Goal: Information Seeking & Learning: Find specific fact

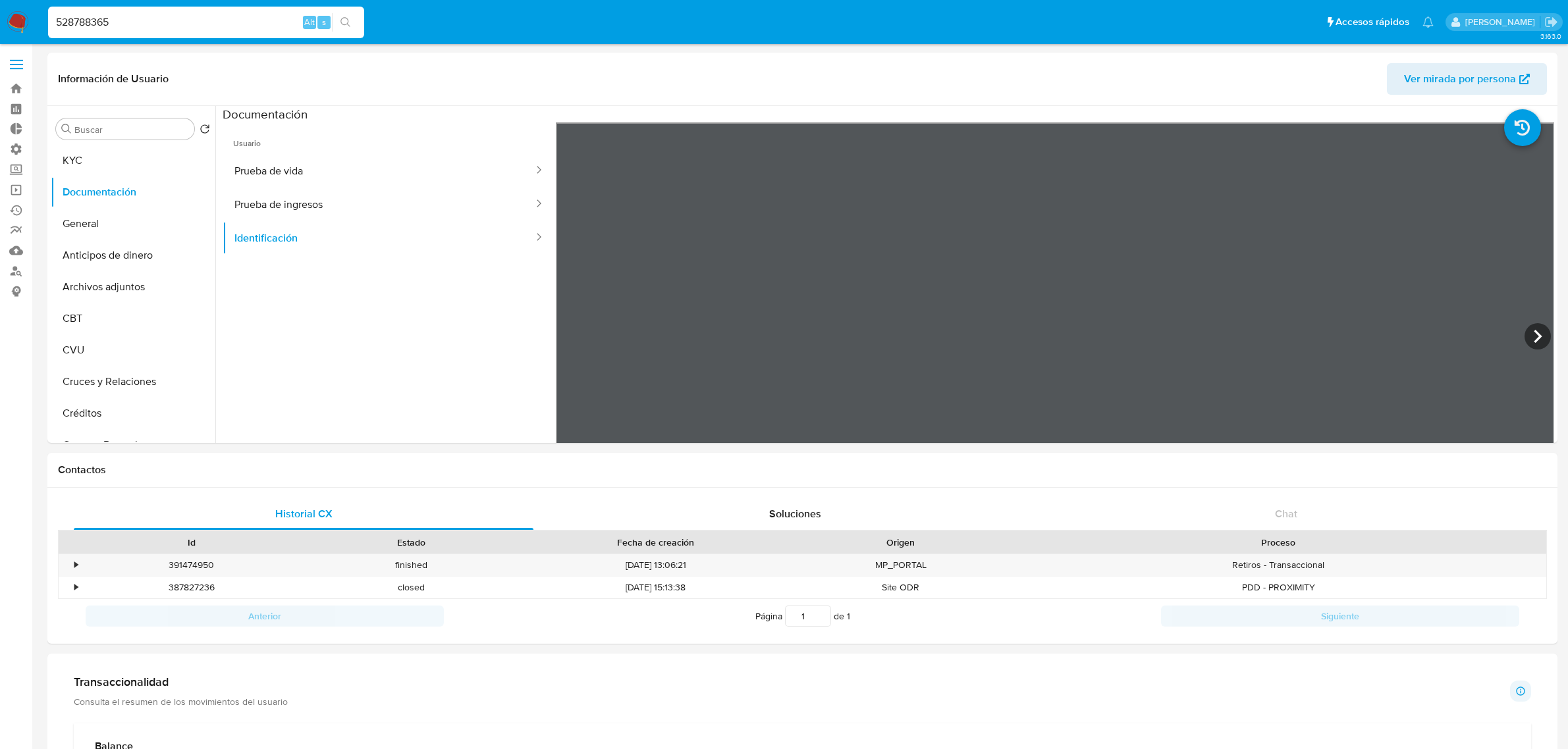
select select "10"
click at [100, 160] on button "KYC" at bounding box center [128, 160] width 154 height 32
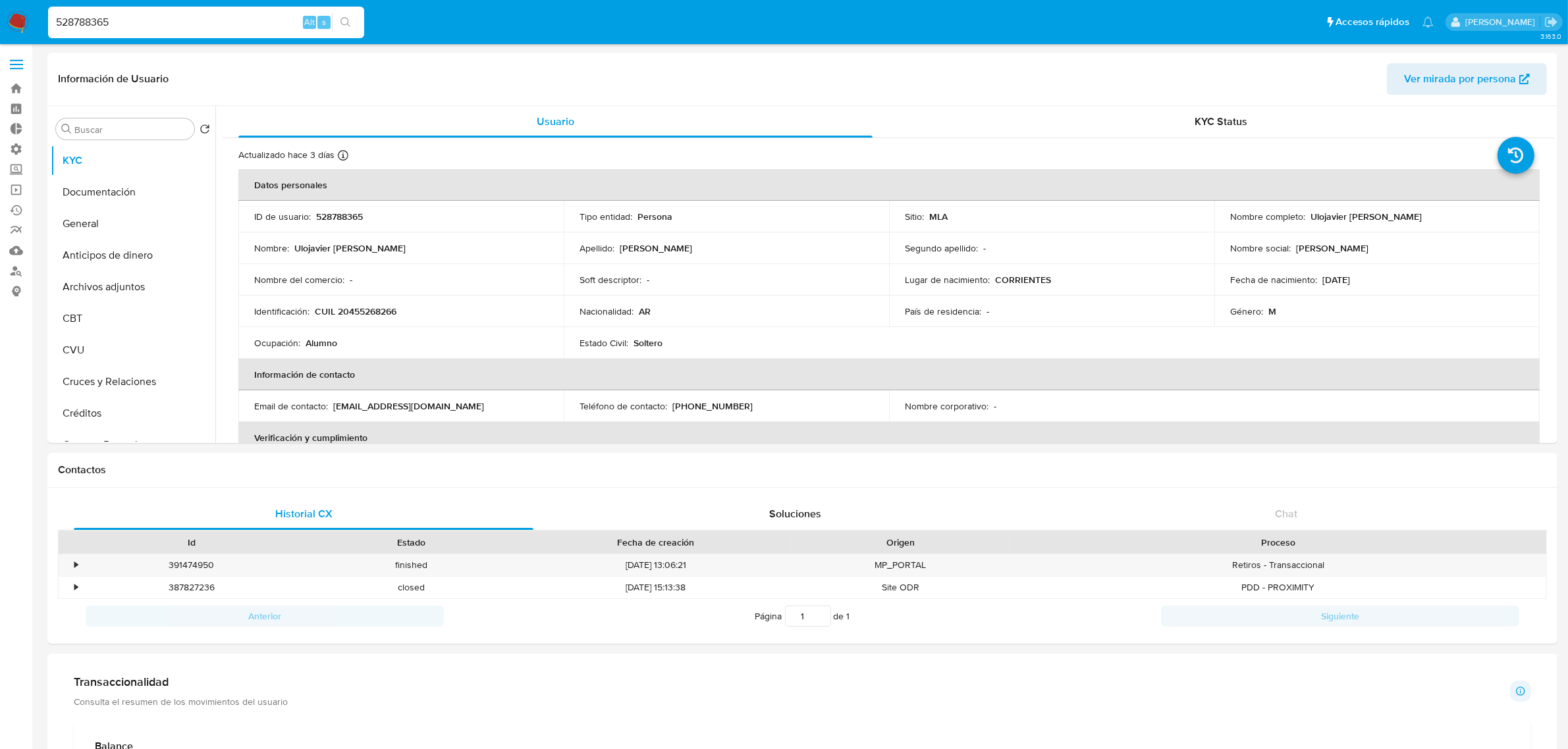
drag, startPoint x: 166, startPoint y: 21, endPoint x: 0, endPoint y: 1, distance: 167.2
click at [0, 1] on nav "Pausado Ver notificaciones 528788365 Alt s Accesos rápidos Presiona las siguien…" at bounding box center [784, 22] width 1568 height 45
paste input "7tBrNlWVPn0LoTo23ch6JWZK"
type input "7tBrNlWVPn0LoTo23ch6JWZK"
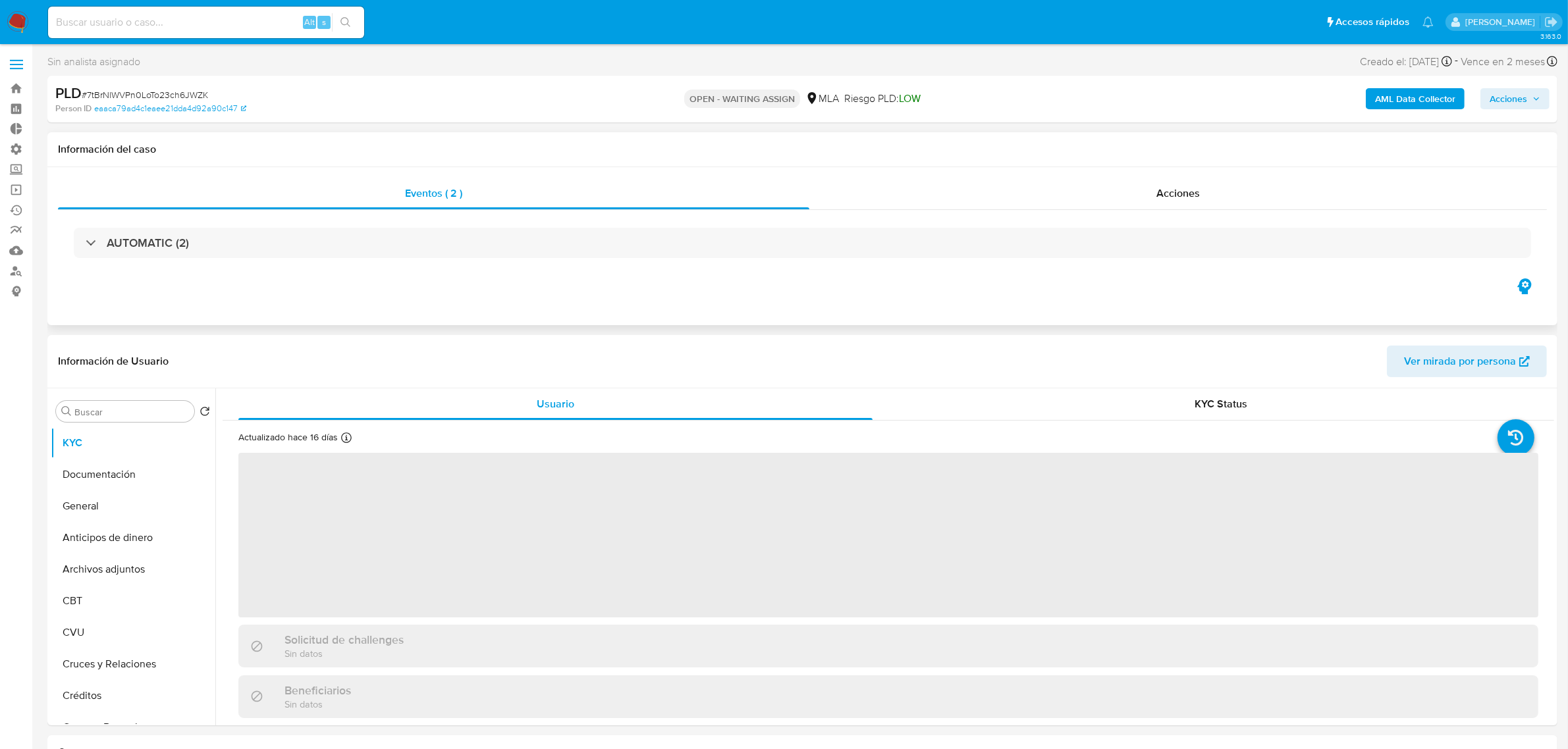
select select "10"
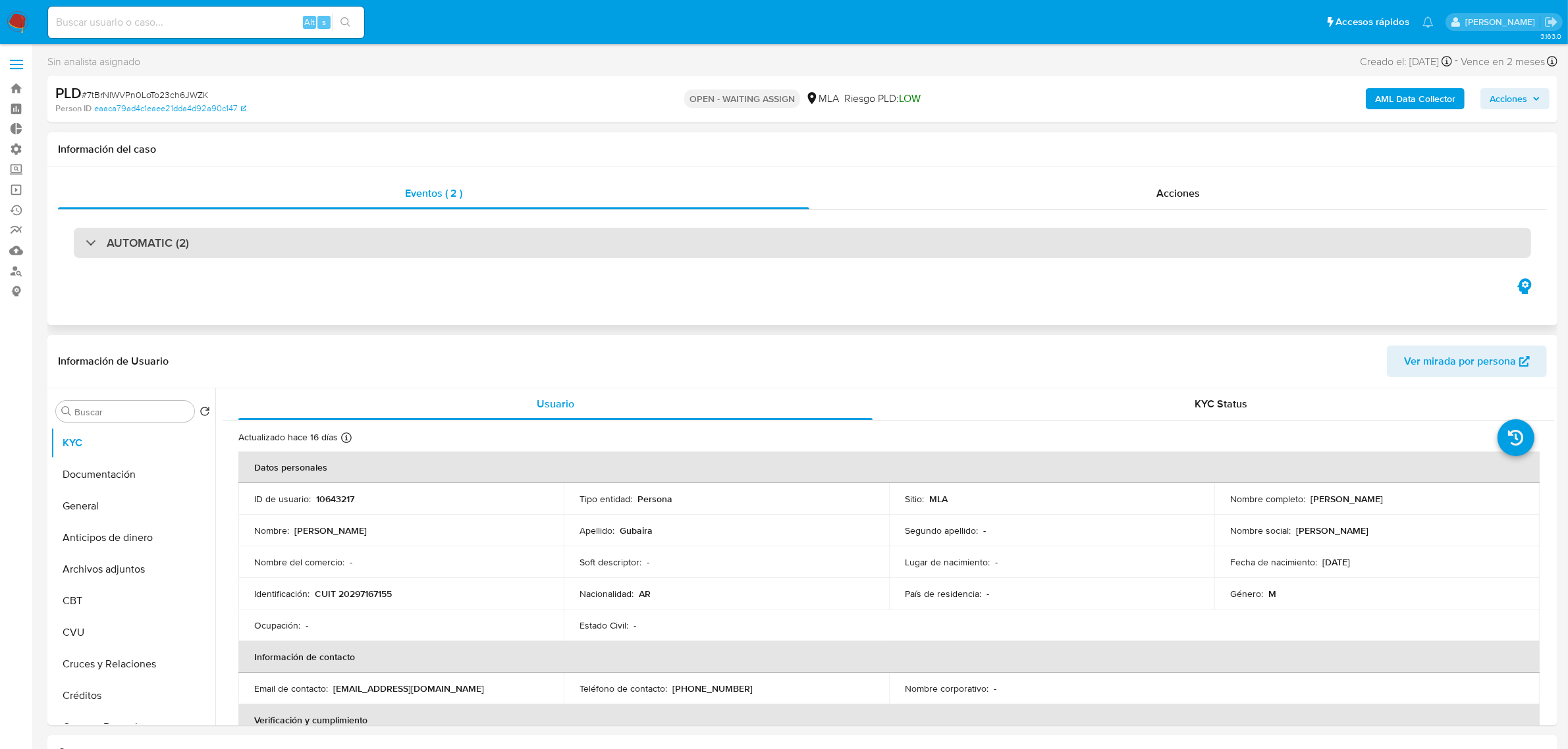
click at [223, 251] on div "AUTOMATIC (2)" at bounding box center [802, 242] width 1457 height 31
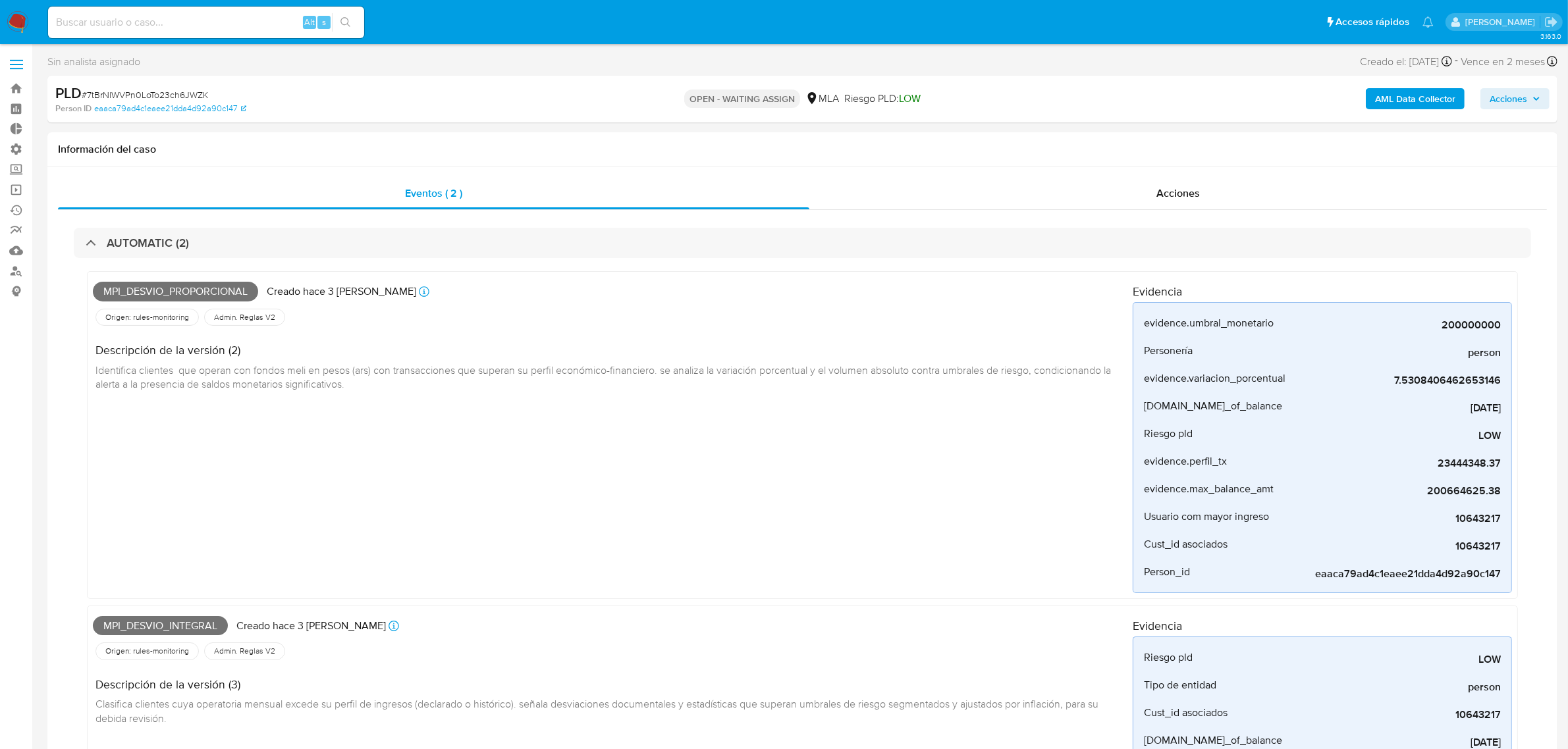
click at [18, 18] on img at bounding box center [18, 22] width 23 height 23
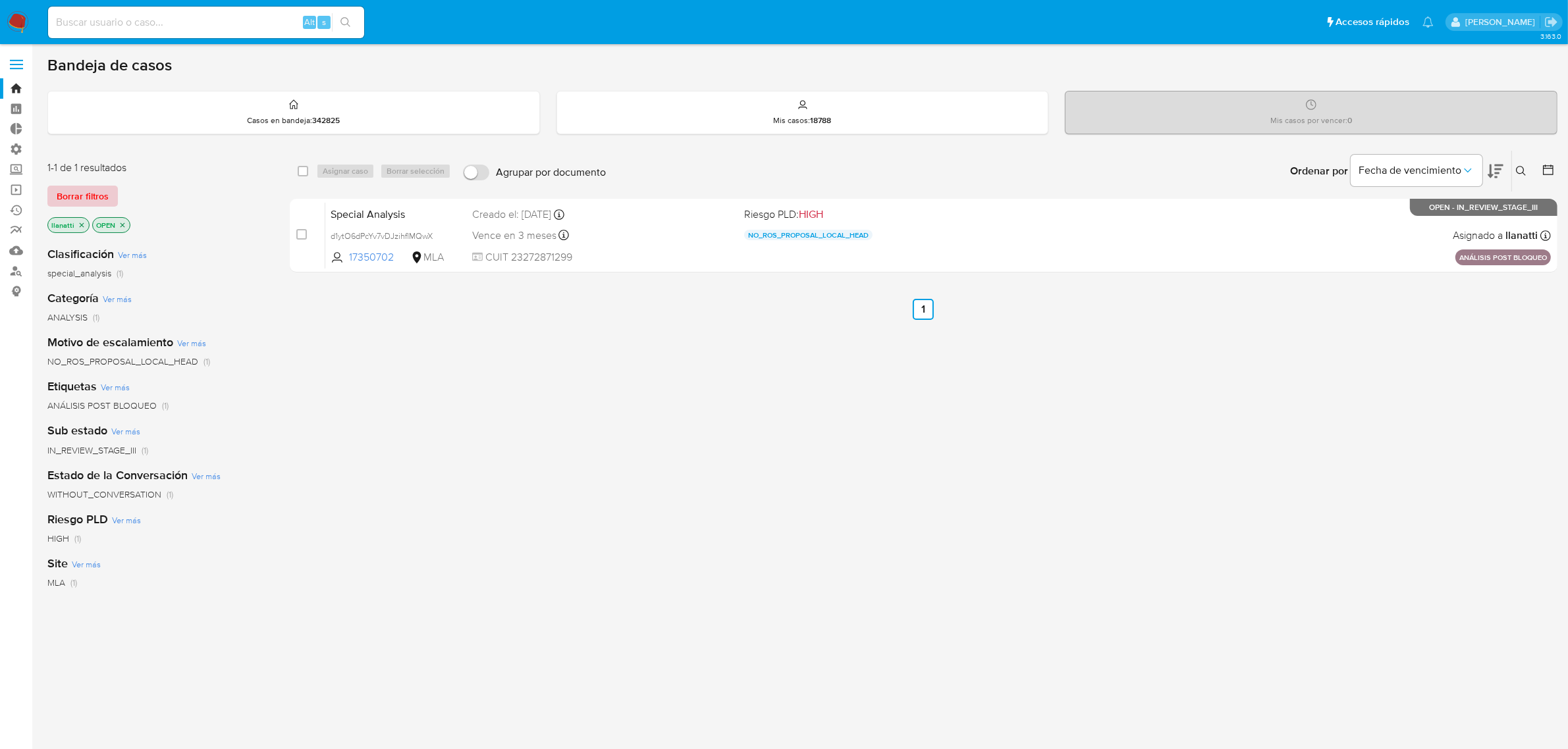
click at [97, 199] on span "Borrar filtros" at bounding box center [82, 196] width 52 height 19
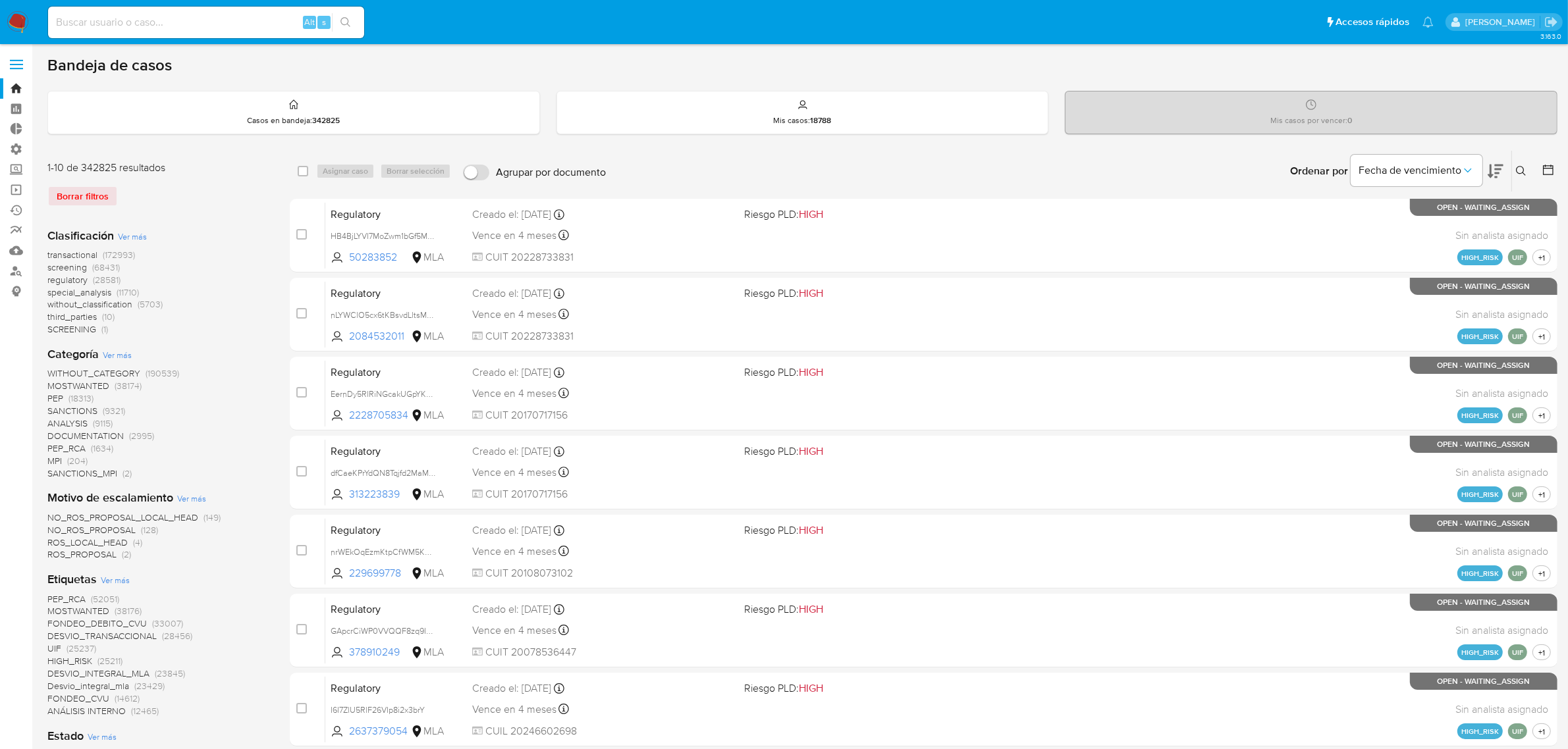
click at [1522, 166] on icon at bounding box center [1521, 171] width 11 height 11
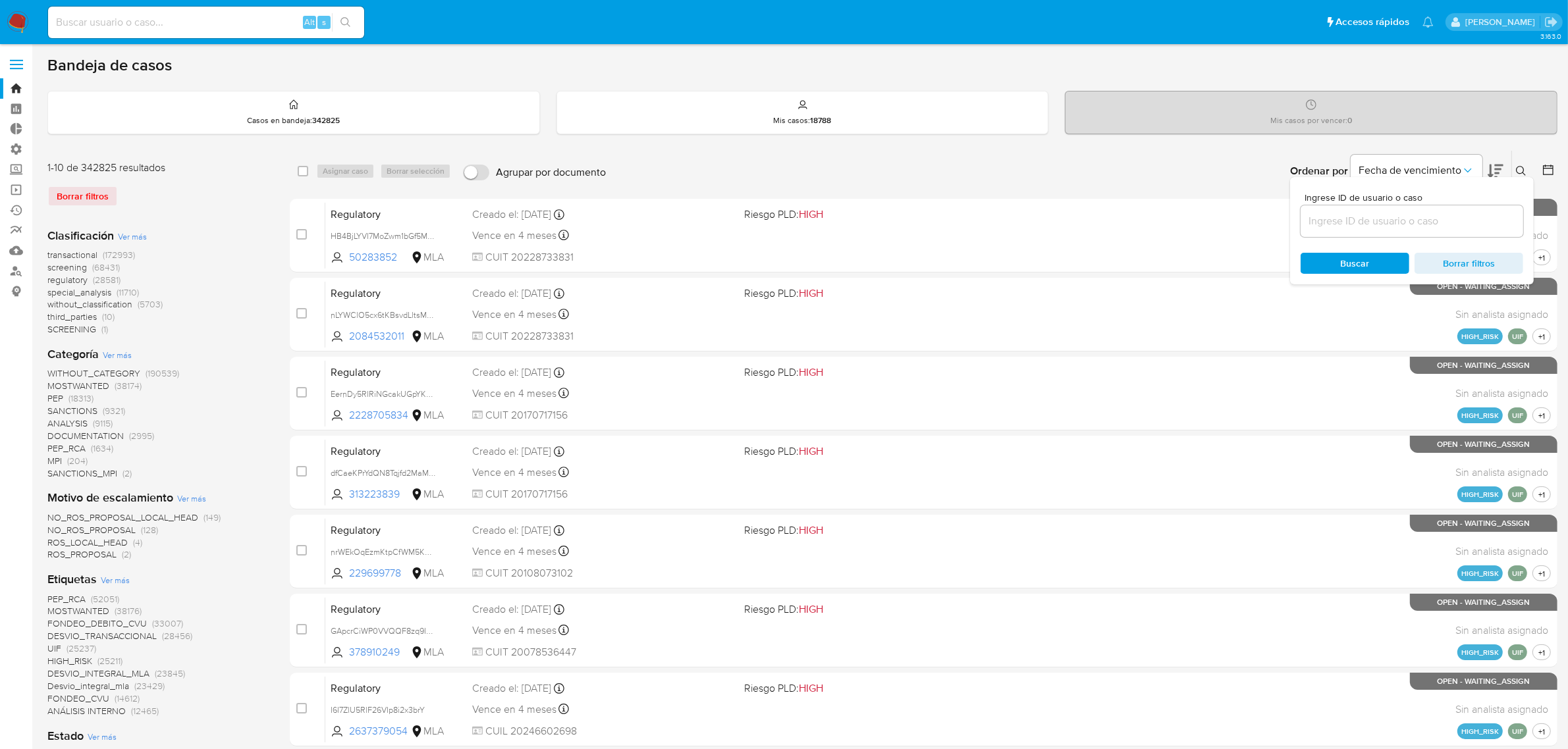
click at [1442, 221] on input at bounding box center [1412, 221] width 223 height 17
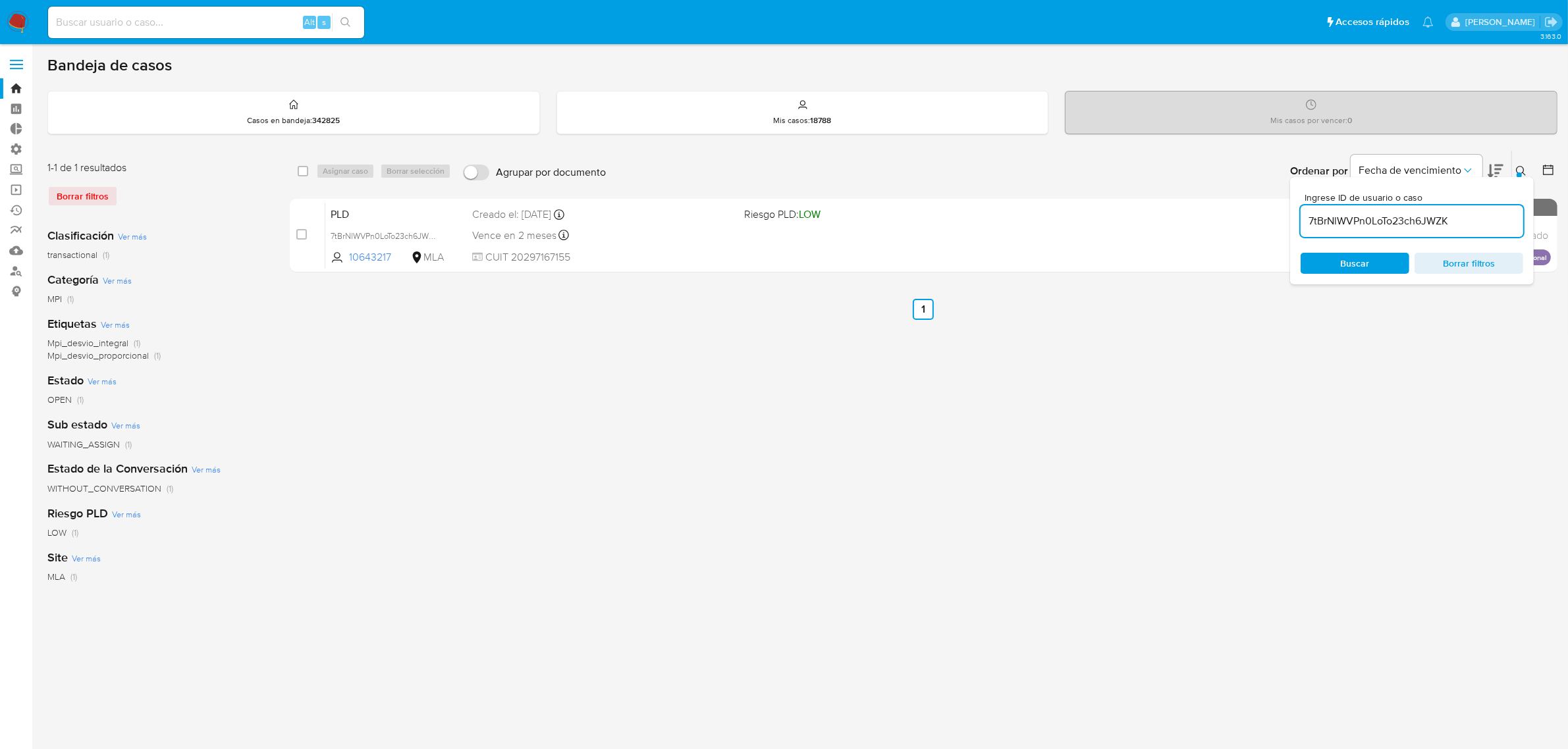
click at [1520, 168] on icon at bounding box center [1521, 171] width 11 height 11
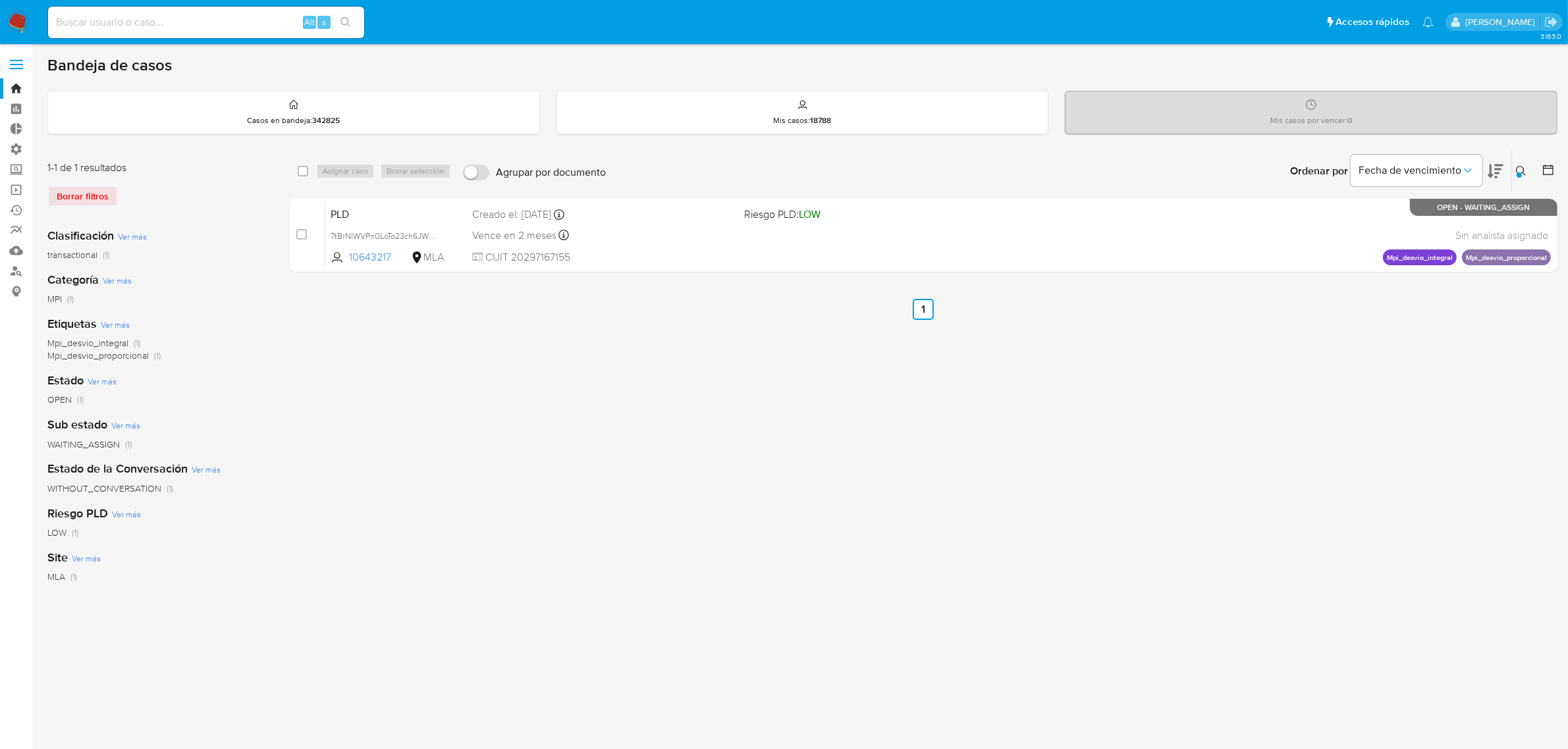
click at [1519, 166] on icon at bounding box center [1521, 171] width 11 height 11
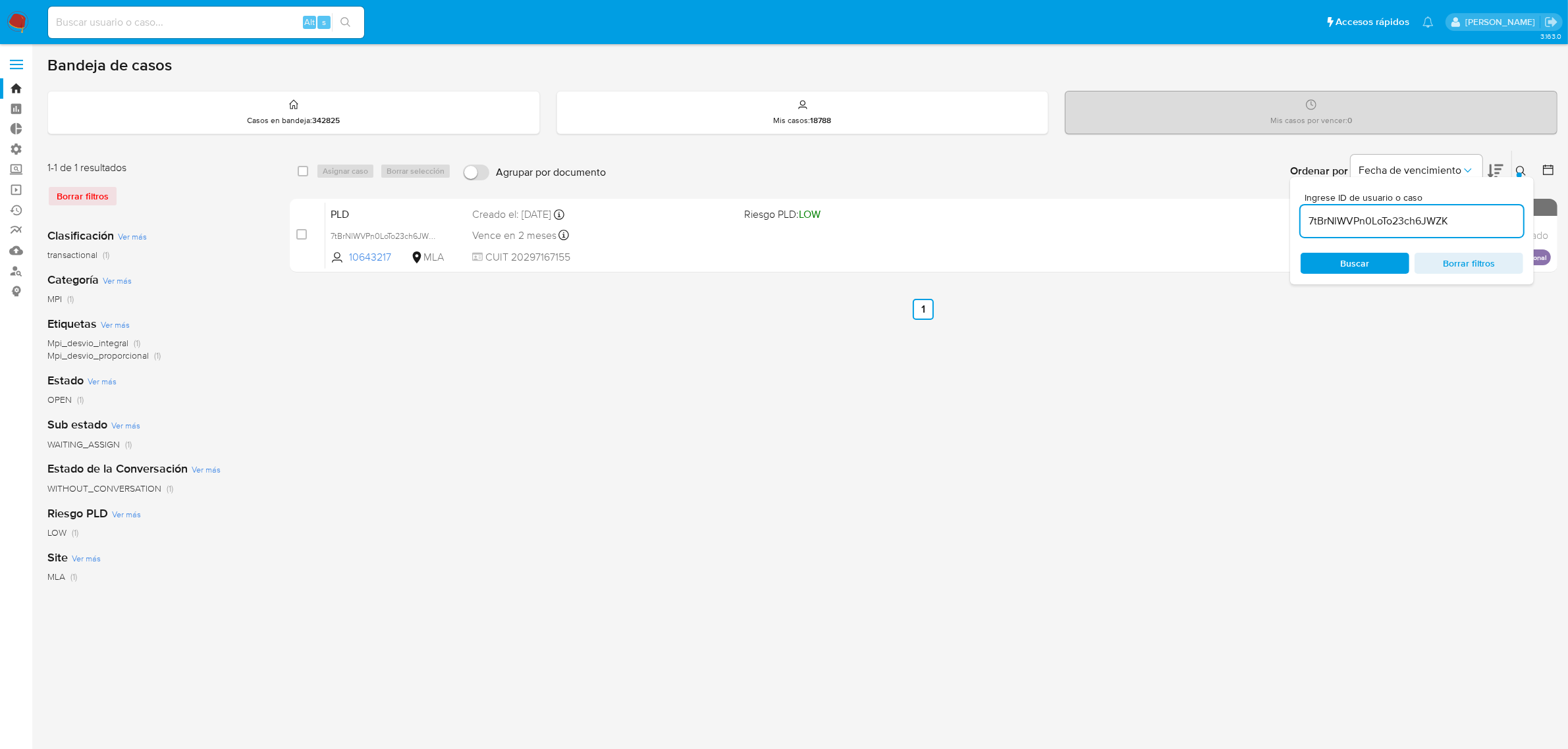
drag, startPoint x: 1462, startPoint y: 218, endPoint x: 1308, endPoint y: 222, distance: 154.1
click at [1308, 222] on input "7tBrNlWVPn0LoTo23ch6JWZK" at bounding box center [1412, 221] width 223 height 17
type input "59umkTQbQ5sdrgXBVpXNHXnf"
click at [1520, 166] on icon at bounding box center [1521, 171] width 10 height 10
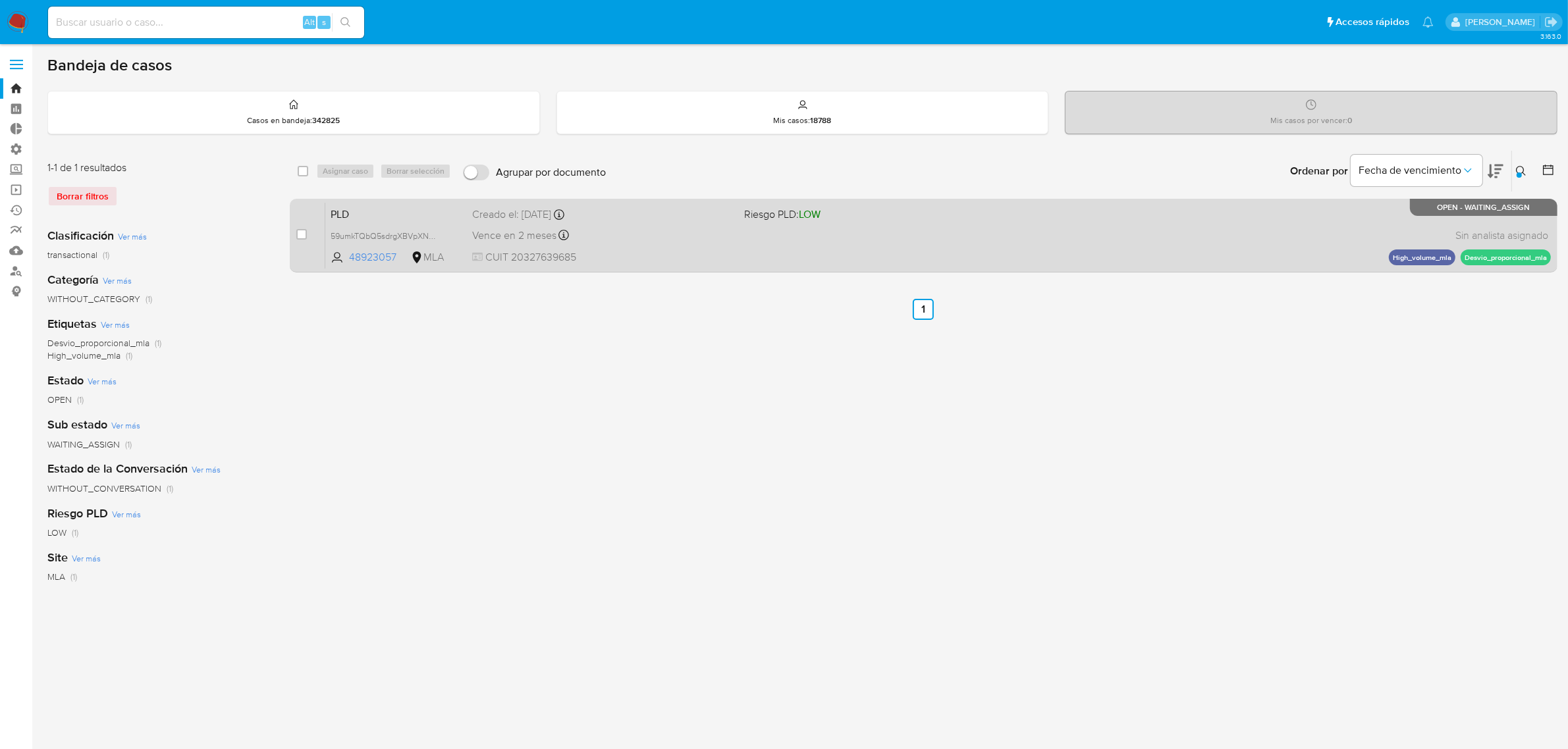
click at [690, 255] on span "CUIT 20327639685" at bounding box center [602, 257] width 262 height 15
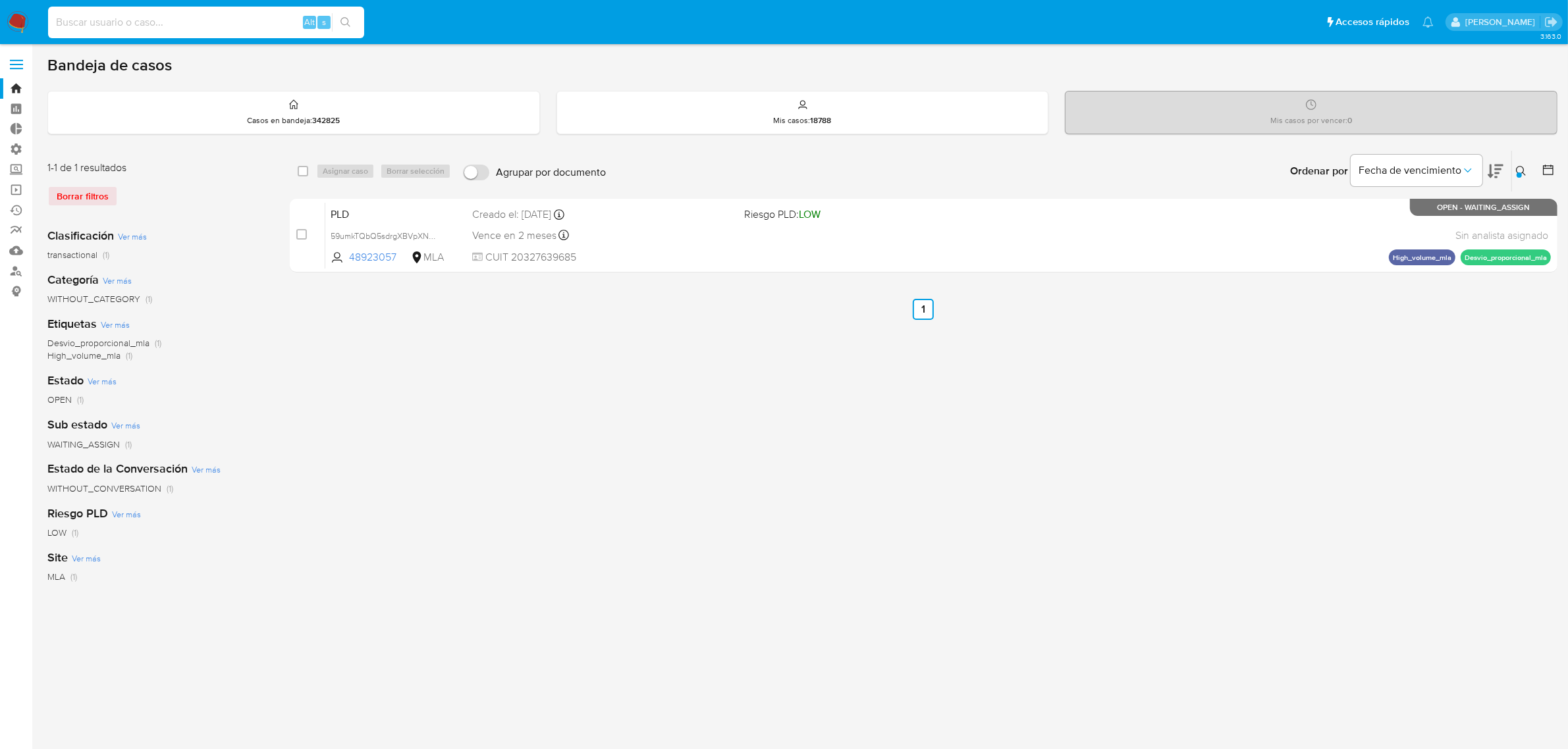
click at [186, 22] on input at bounding box center [206, 22] width 316 height 17
paste input "259988840]"
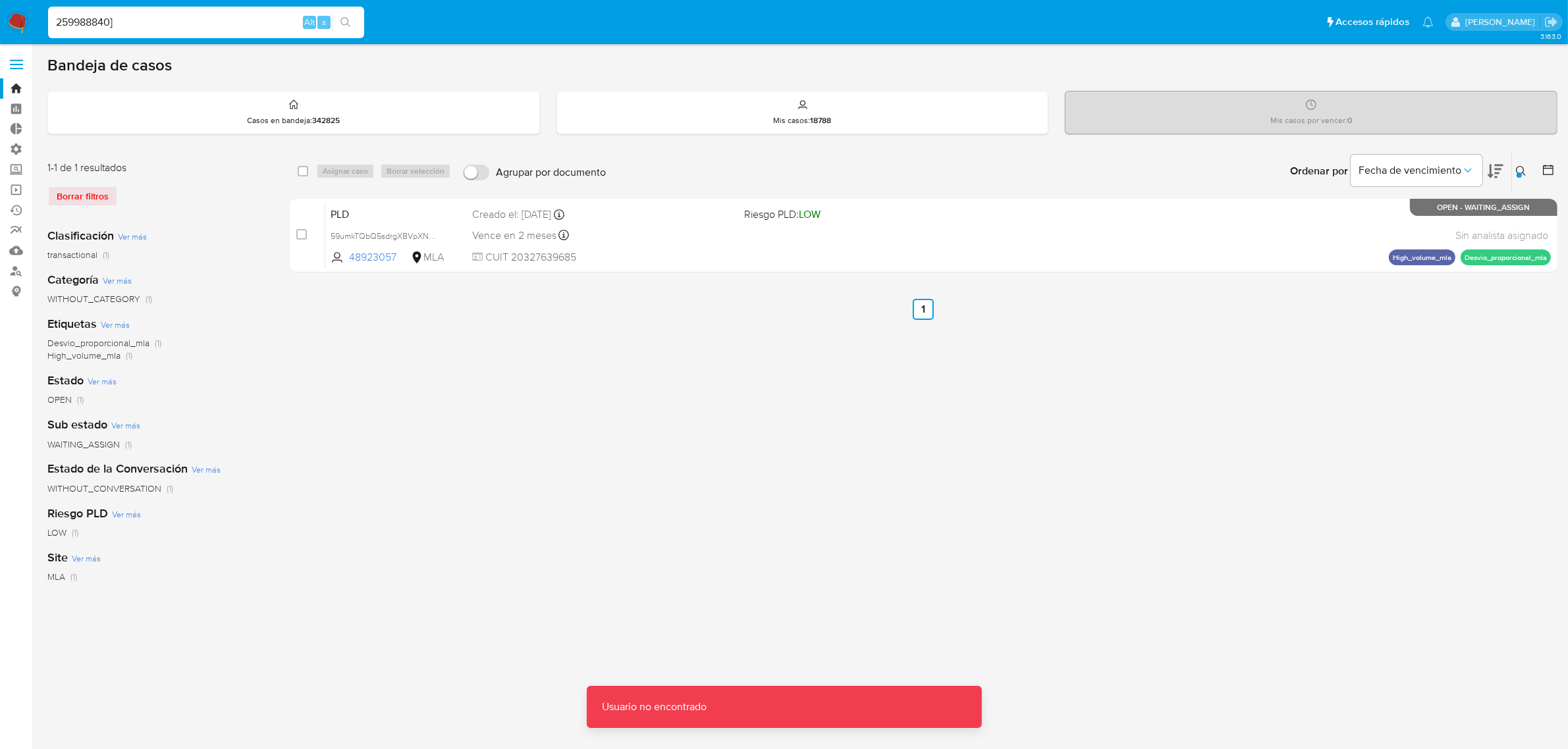
click at [186, 18] on input "259988840]" at bounding box center [206, 22] width 316 height 17
type input "259988840"
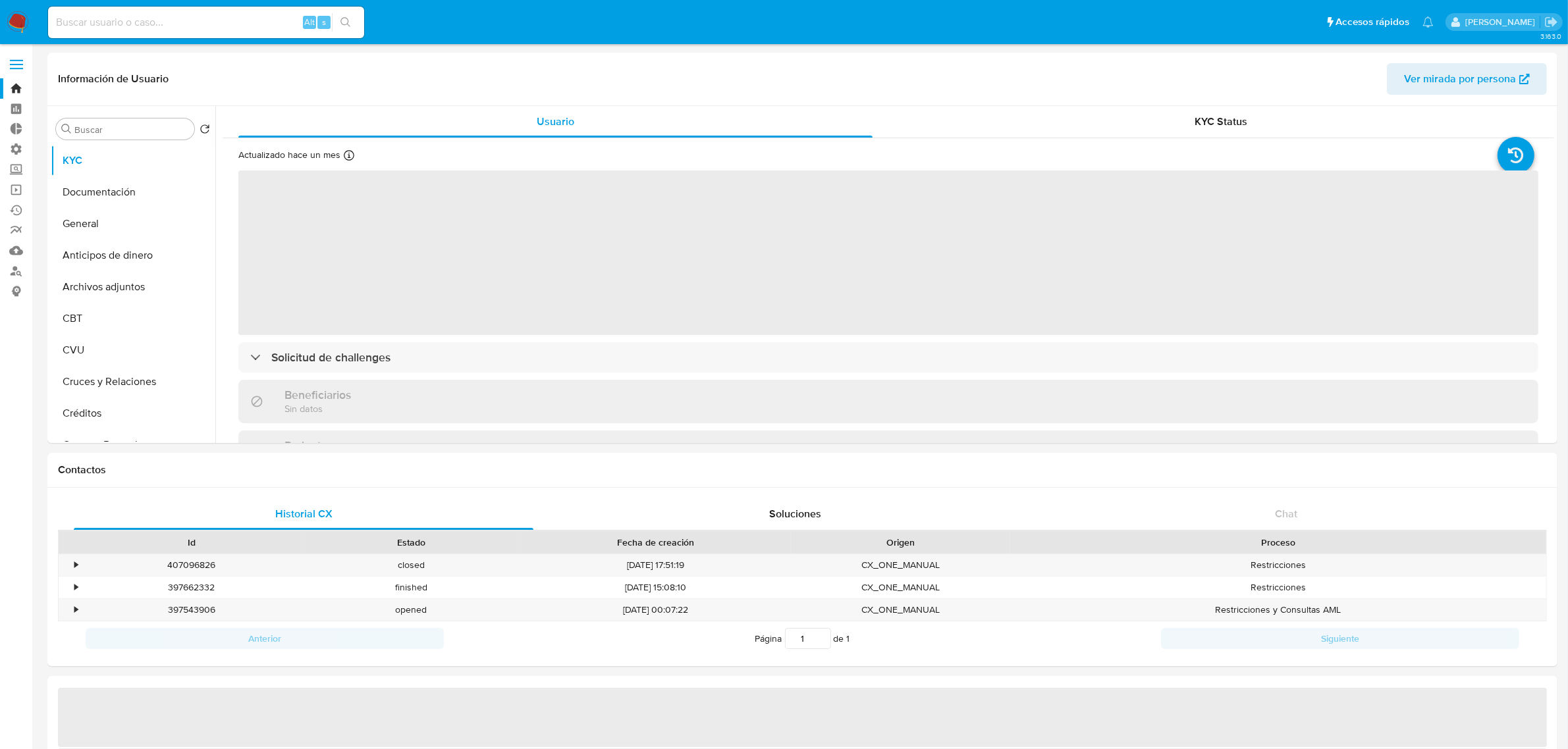
select select "10"
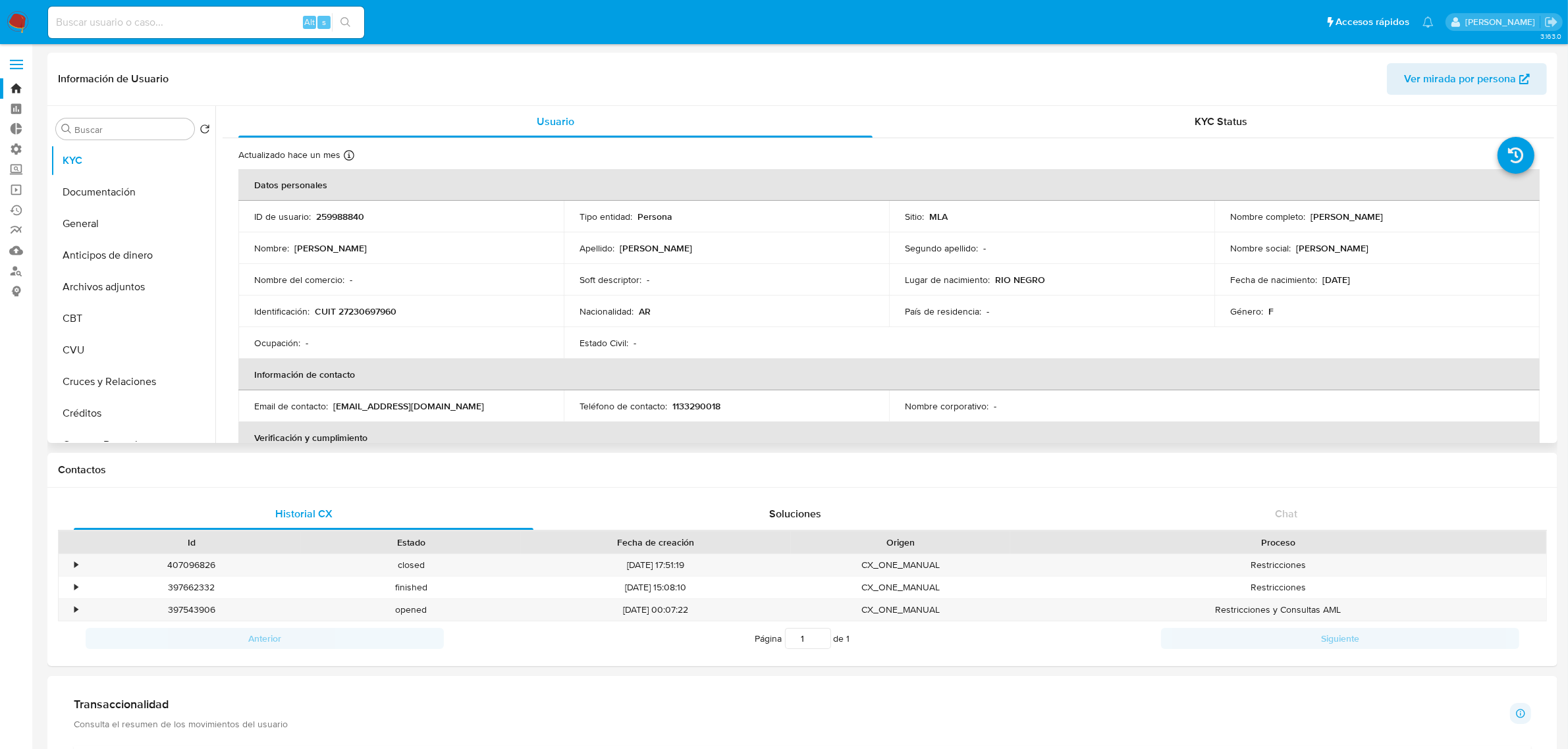
drag, startPoint x: 1448, startPoint y: 222, endPoint x: 1308, endPoint y: 221, distance: 140.0
click at [1308, 221] on div "Nombre completo : [PERSON_NAME]" at bounding box center [1376, 217] width 294 height 12
copy p "[PERSON_NAME]"
drag, startPoint x: 365, startPoint y: 314, endPoint x: 337, endPoint y: 314, distance: 28.0
click at [337, 314] on div "Identificación : CUIT 27230697960" at bounding box center [401, 312] width 294 height 12
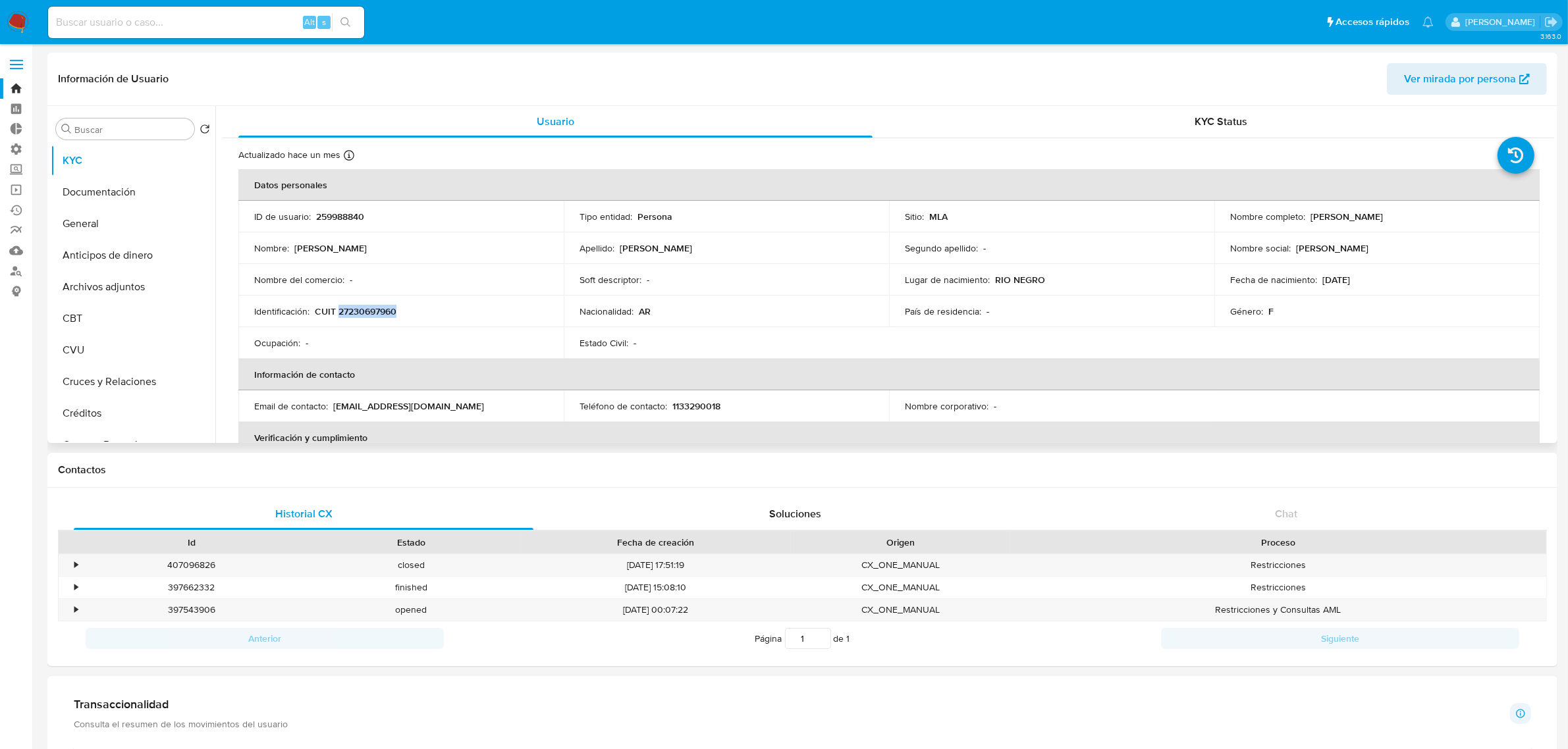
copy p "27230697960"
drag, startPoint x: 1371, startPoint y: 278, endPoint x: 1318, endPoint y: 283, distance: 53.2
click at [1318, 283] on div "Fecha de nacimiento : [DEMOGRAPHIC_DATA]" at bounding box center [1376, 280] width 294 height 12
copy p "[DATE]"
drag, startPoint x: 415, startPoint y: 313, endPoint x: 337, endPoint y: 315, distance: 78.0
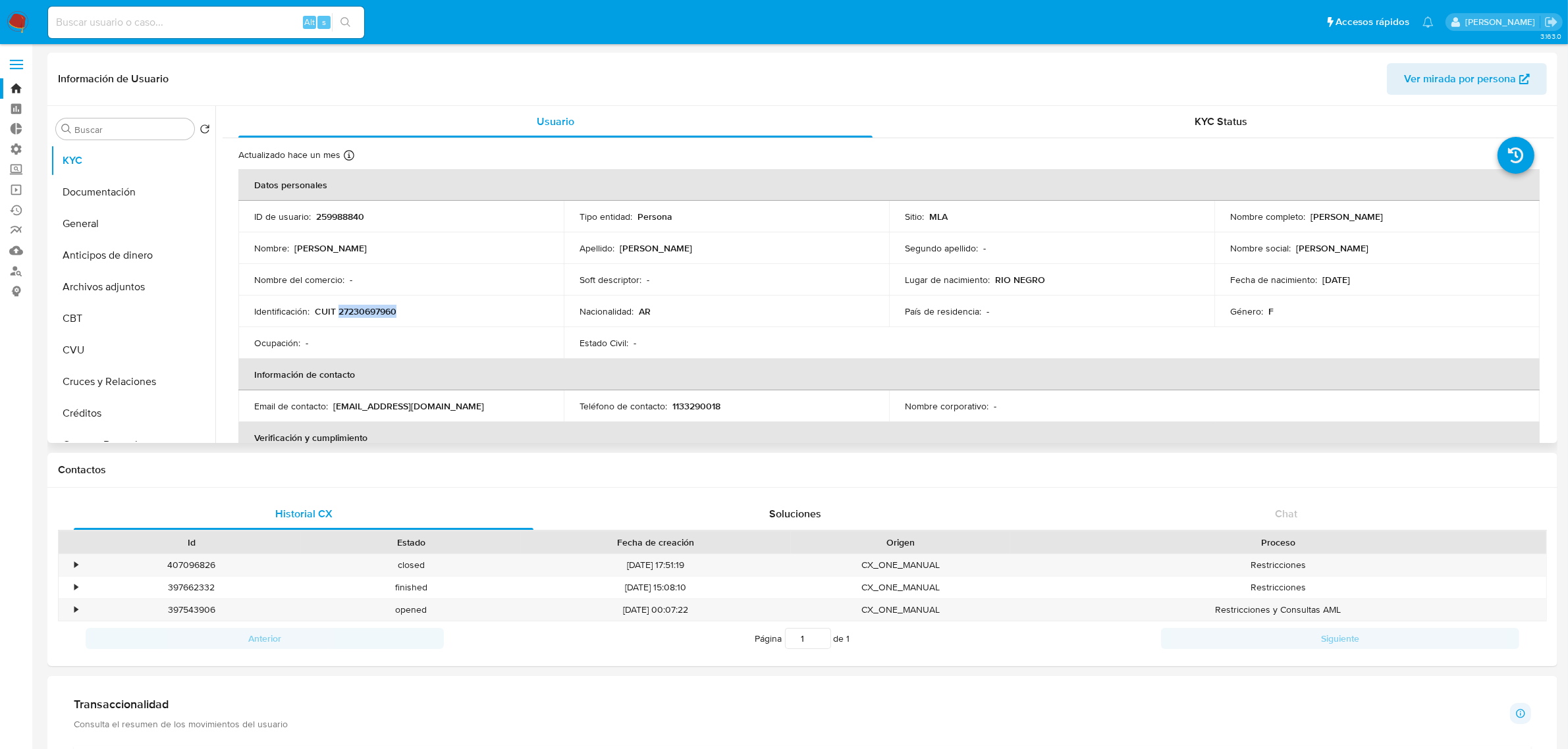
click at [337, 315] on div "Identificación : CUIT 27230697960" at bounding box center [401, 312] width 294 height 12
copy p "27230697960"
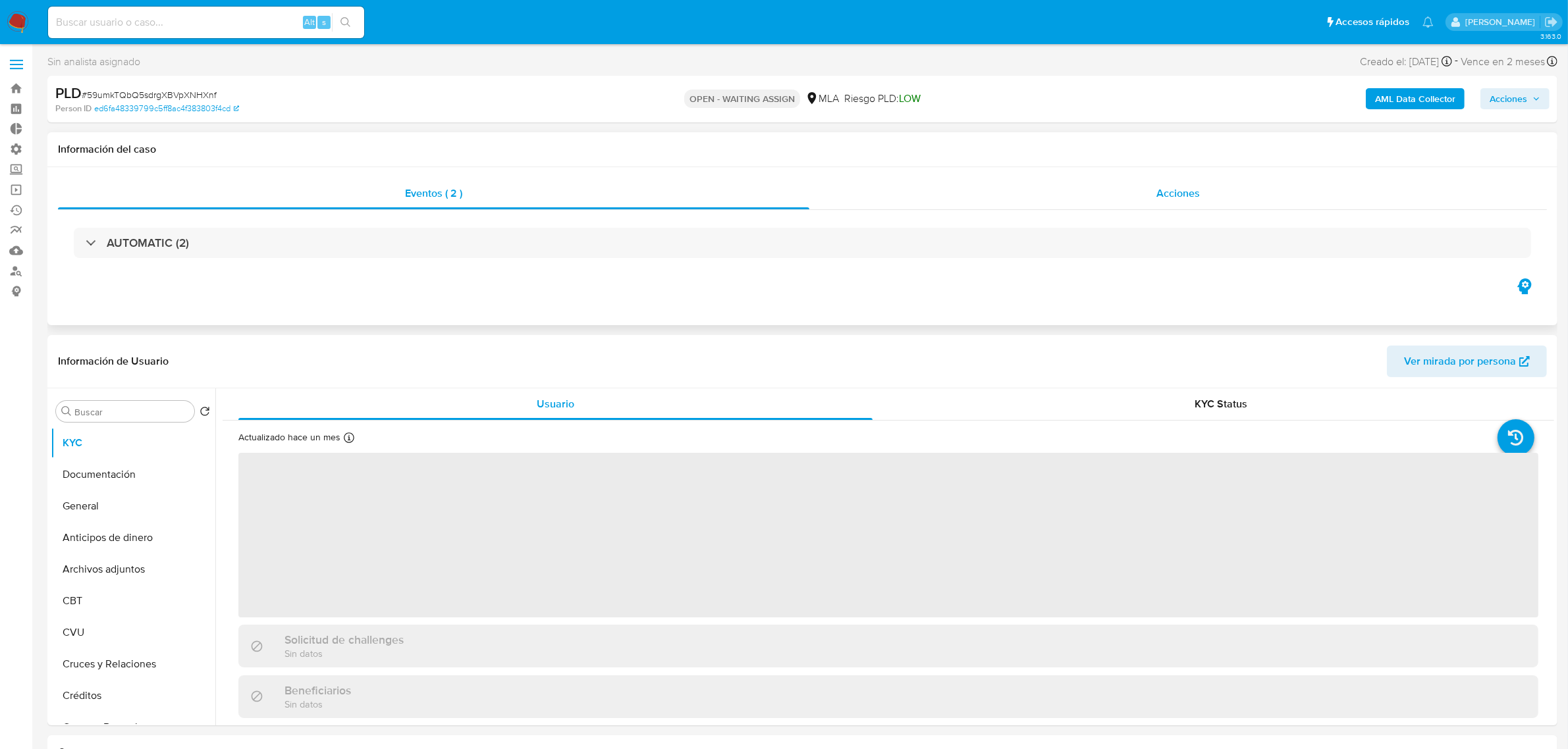
select select "10"
click at [1169, 194] on span "Acciones" at bounding box center [1178, 193] width 44 height 15
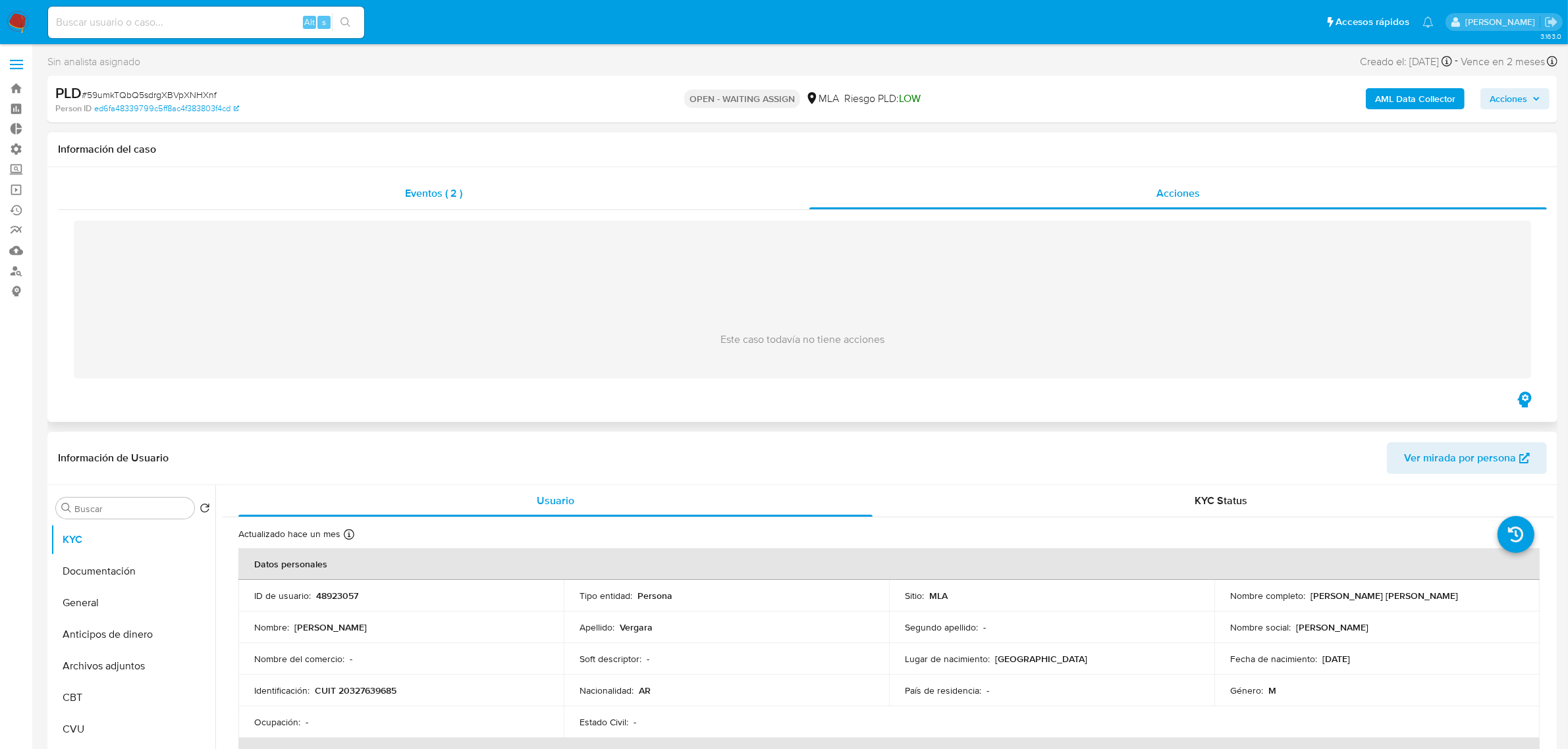
click at [439, 190] on span "Eventos ( 2 )" at bounding box center [433, 193] width 57 height 15
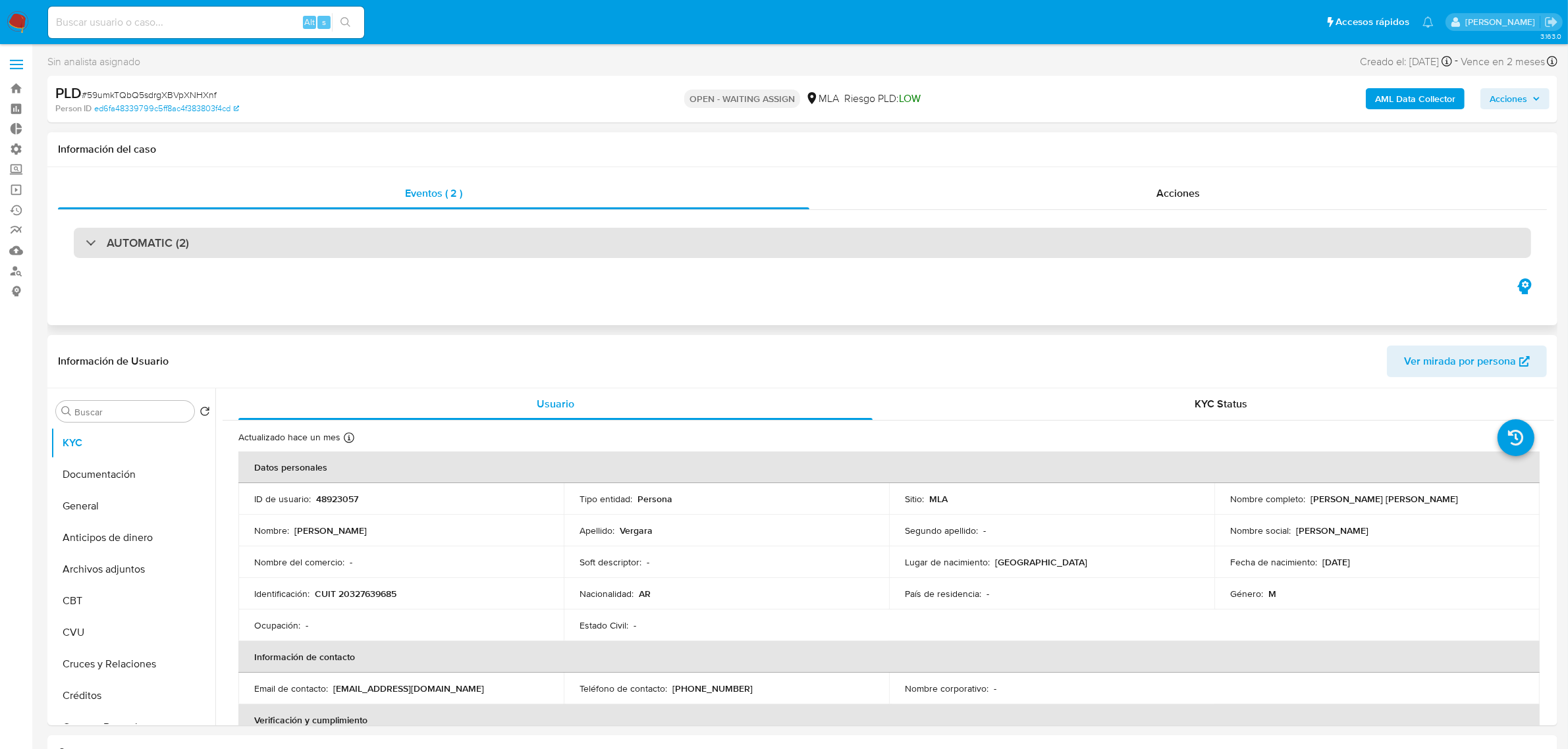
click at [231, 242] on div "AUTOMATIC (2)" at bounding box center [802, 242] width 1457 height 31
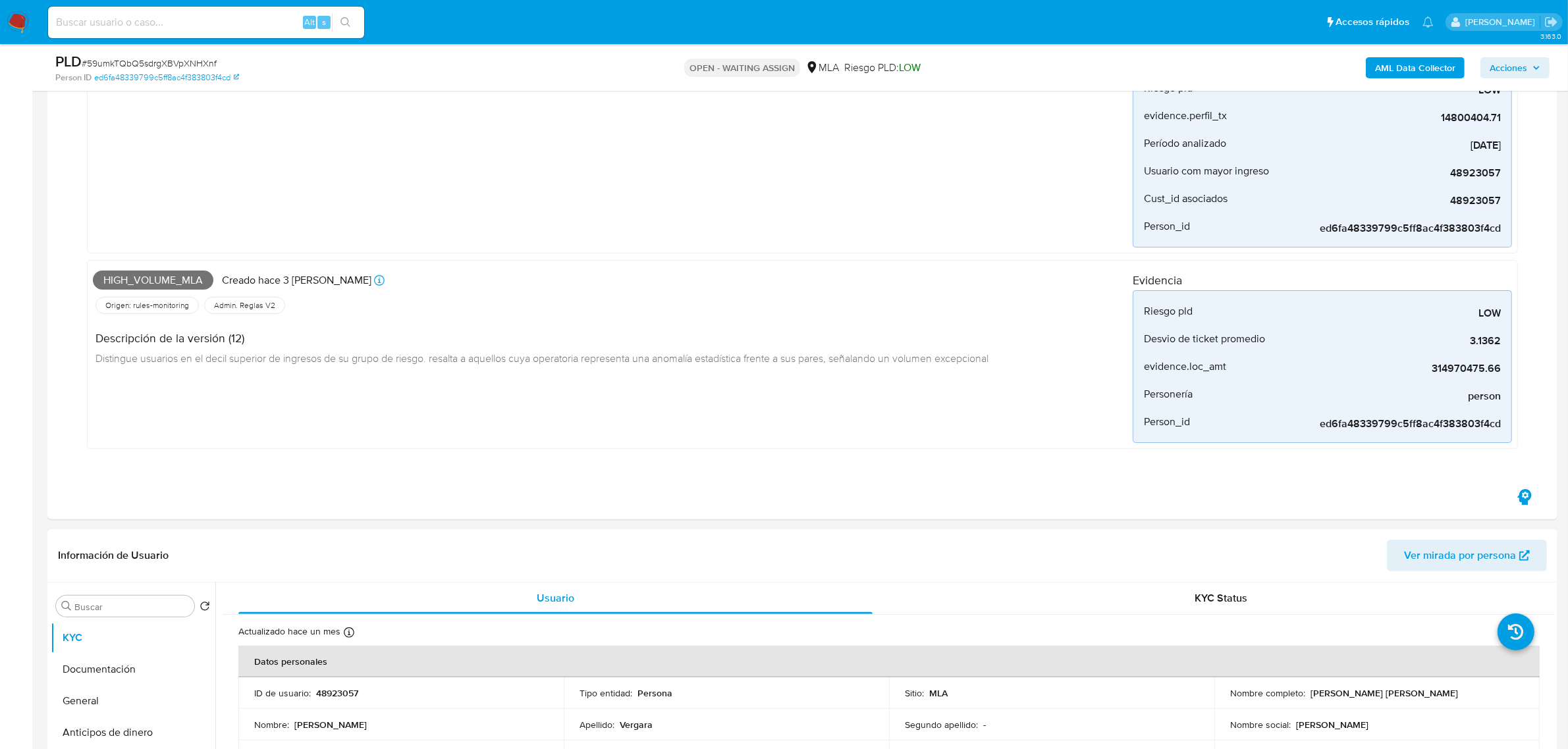
scroll to position [82, 0]
